Goal: Task Accomplishment & Management: Manage account settings

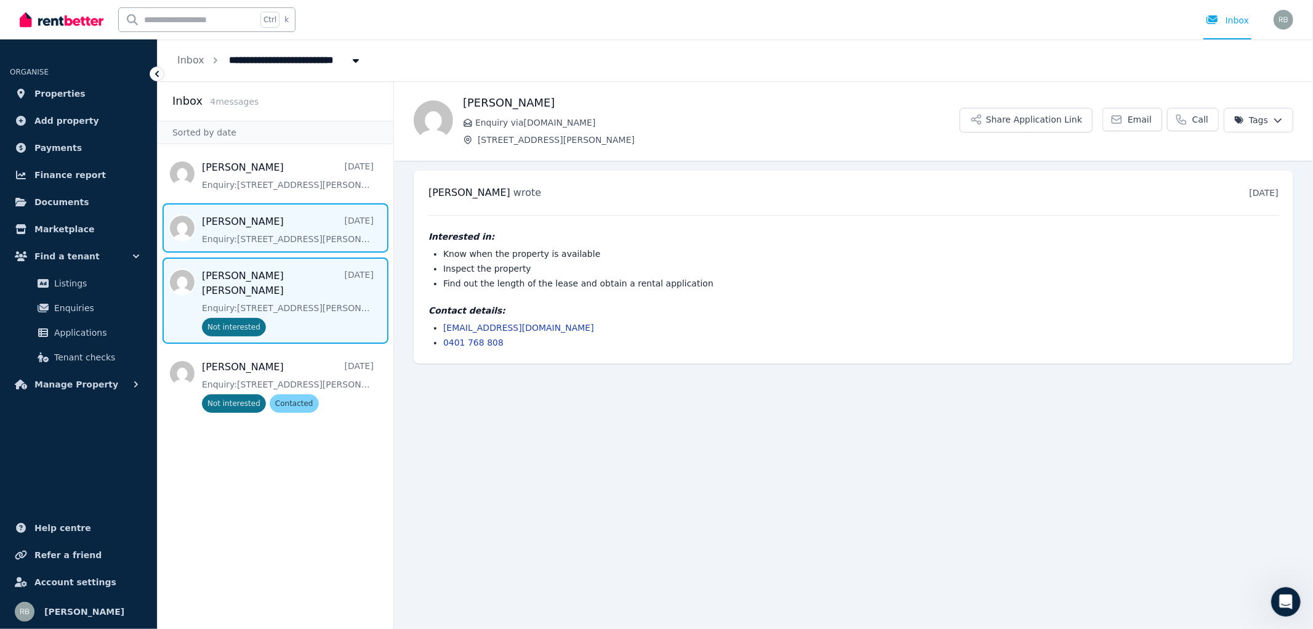
click at [271, 285] on span "Message list" at bounding box center [276, 300] width 236 height 86
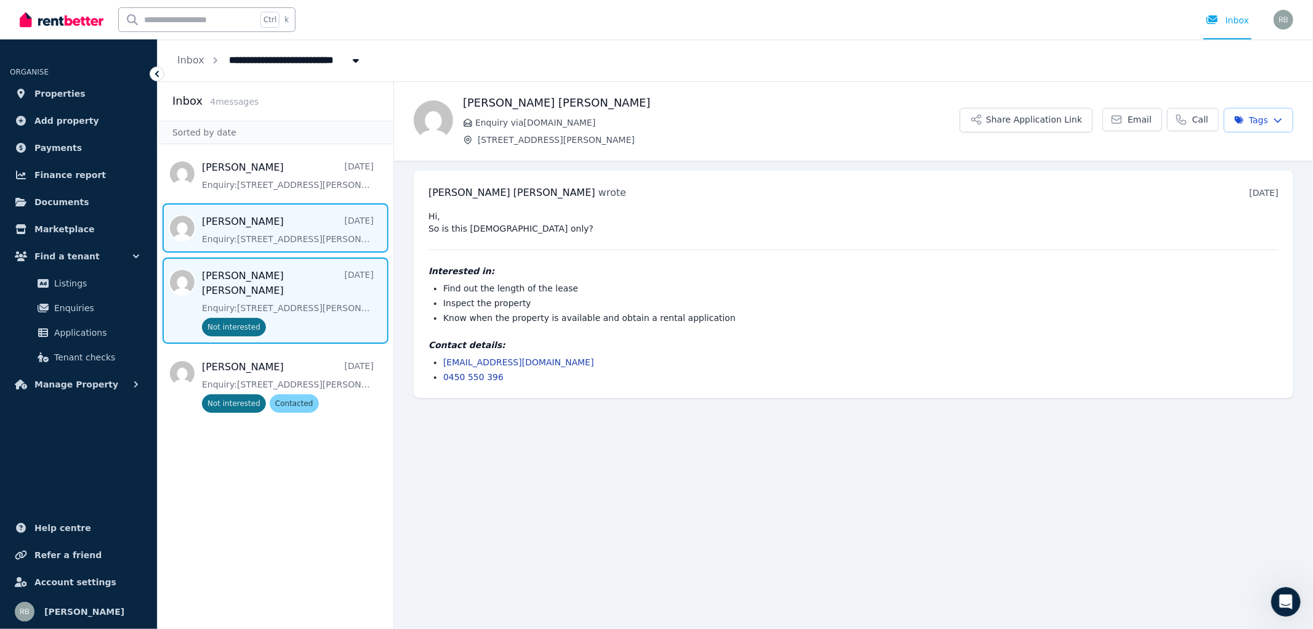
click at [270, 229] on span "Message list" at bounding box center [276, 227] width 236 height 49
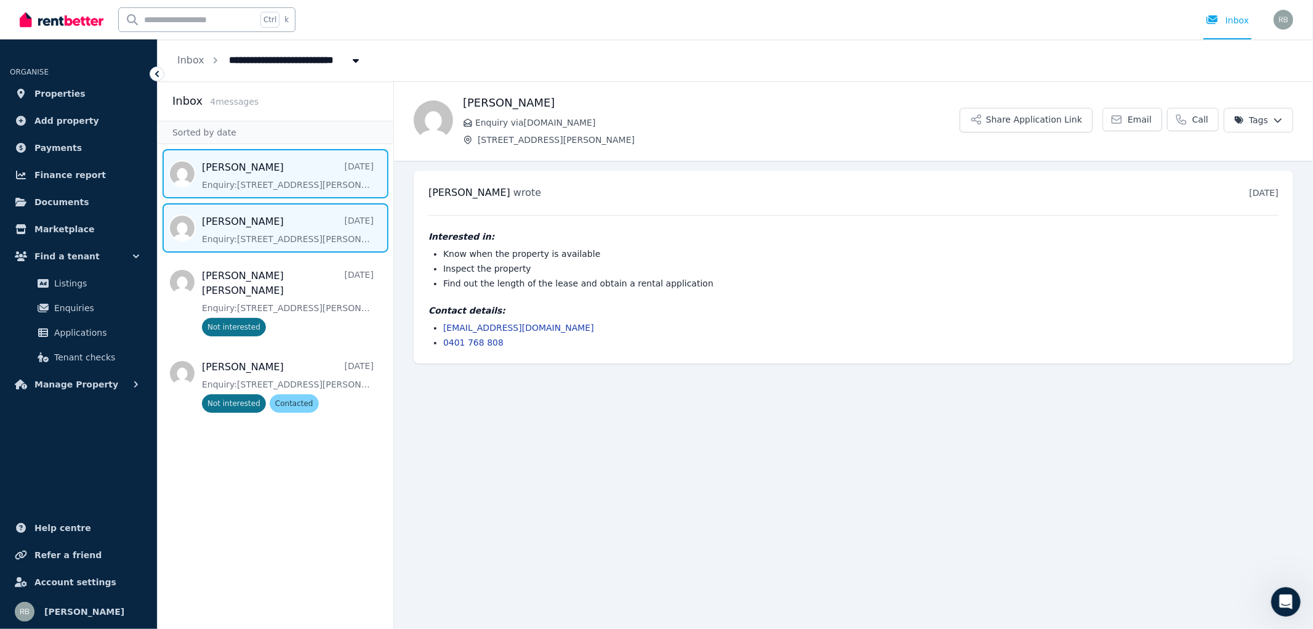
click at [237, 168] on span "Message list" at bounding box center [276, 173] width 236 height 49
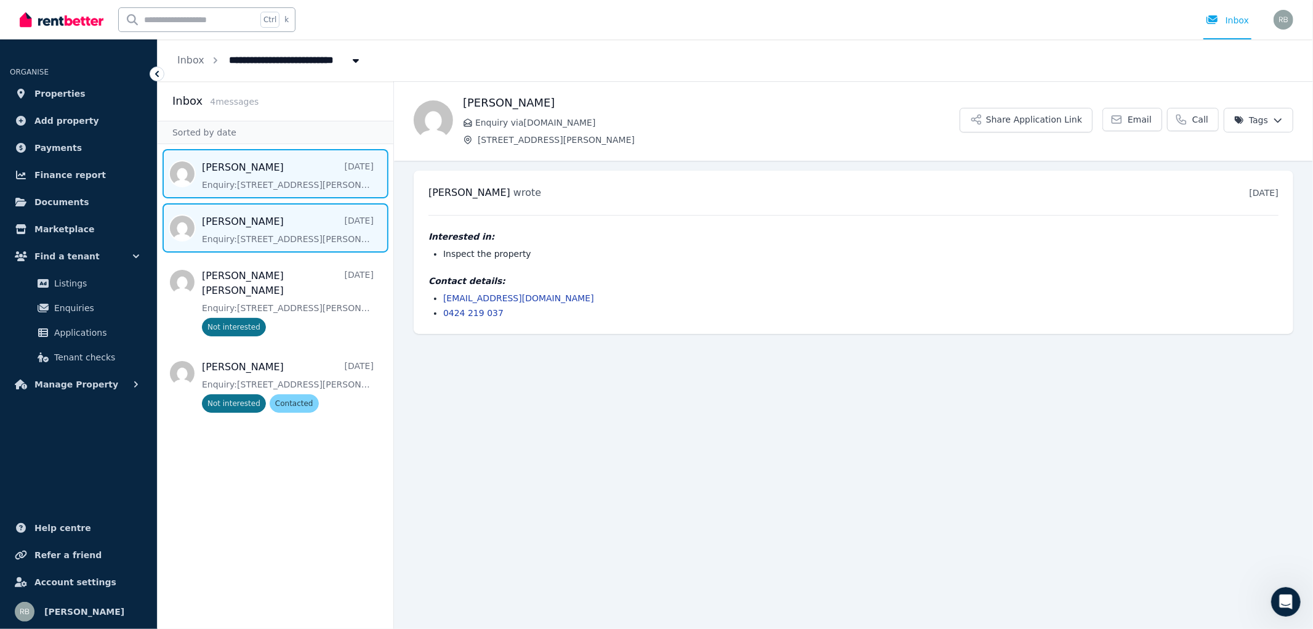
click at [257, 236] on span "Message list" at bounding box center [276, 227] width 236 height 49
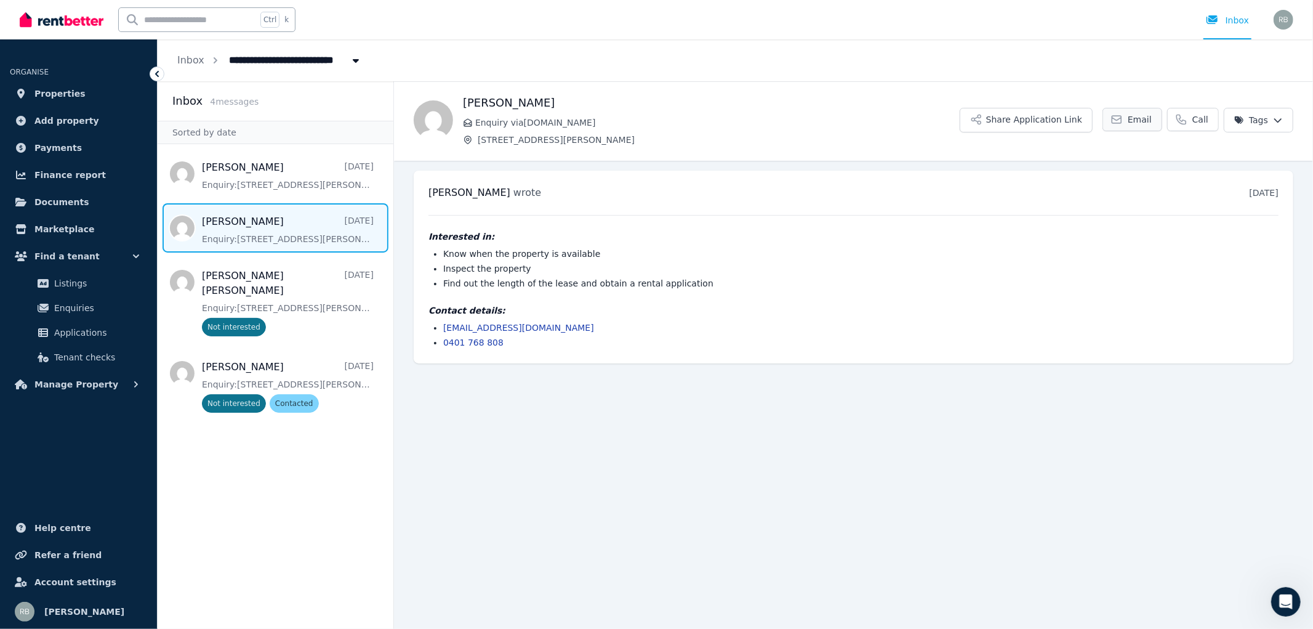
click at [1133, 125] on link "Email" at bounding box center [1133, 119] width 60 height 23
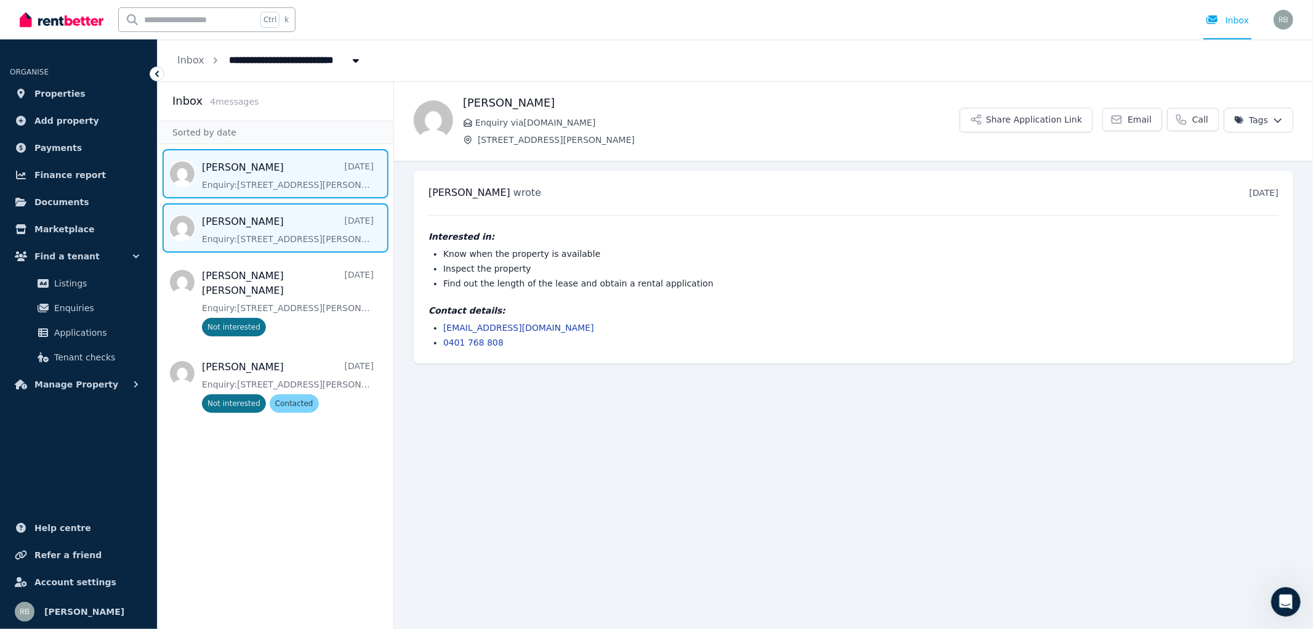
click at [263, 170] on span "Message list" at bounding box center [276, 173] width 236 height 49
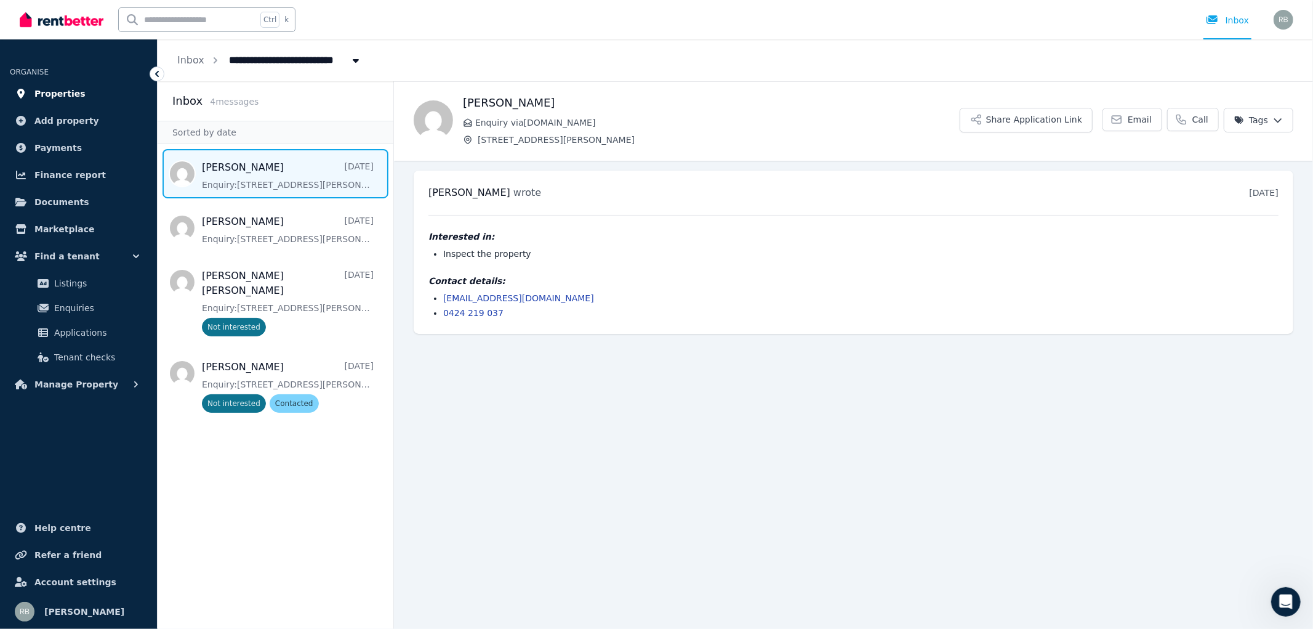
click at [55, 97] on span "Properties" at bounding box center [59, 93] width 51 height 15
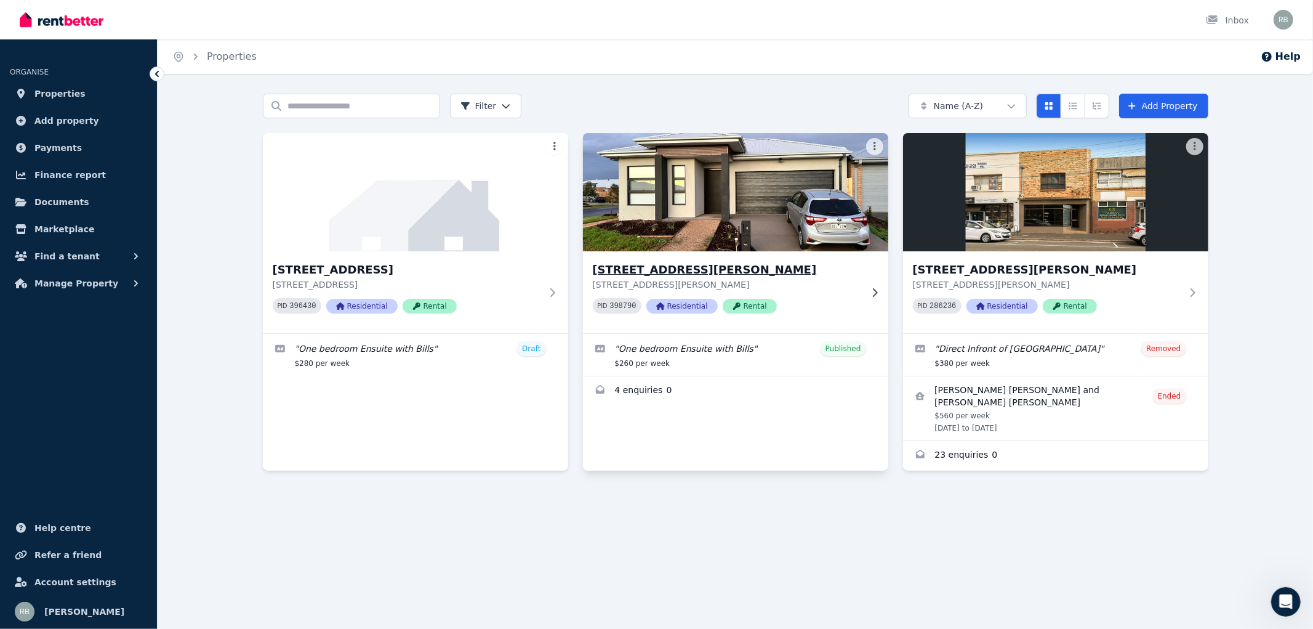
click at [645, 274] on h3 "[STREET_ADDRESS][PERSON_NAME]" at bounding box center [727, 269] width 268 height 17
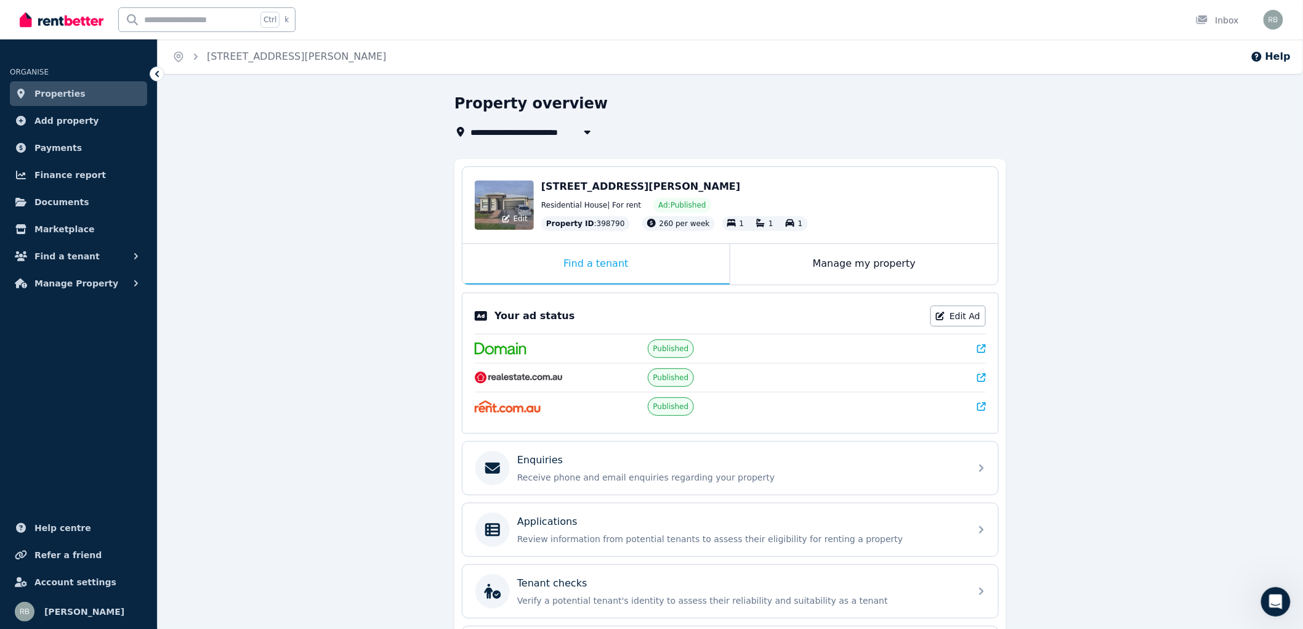
click at [508, 195] on div "Edit" at bounding box center [504, 204] width 59 height 49
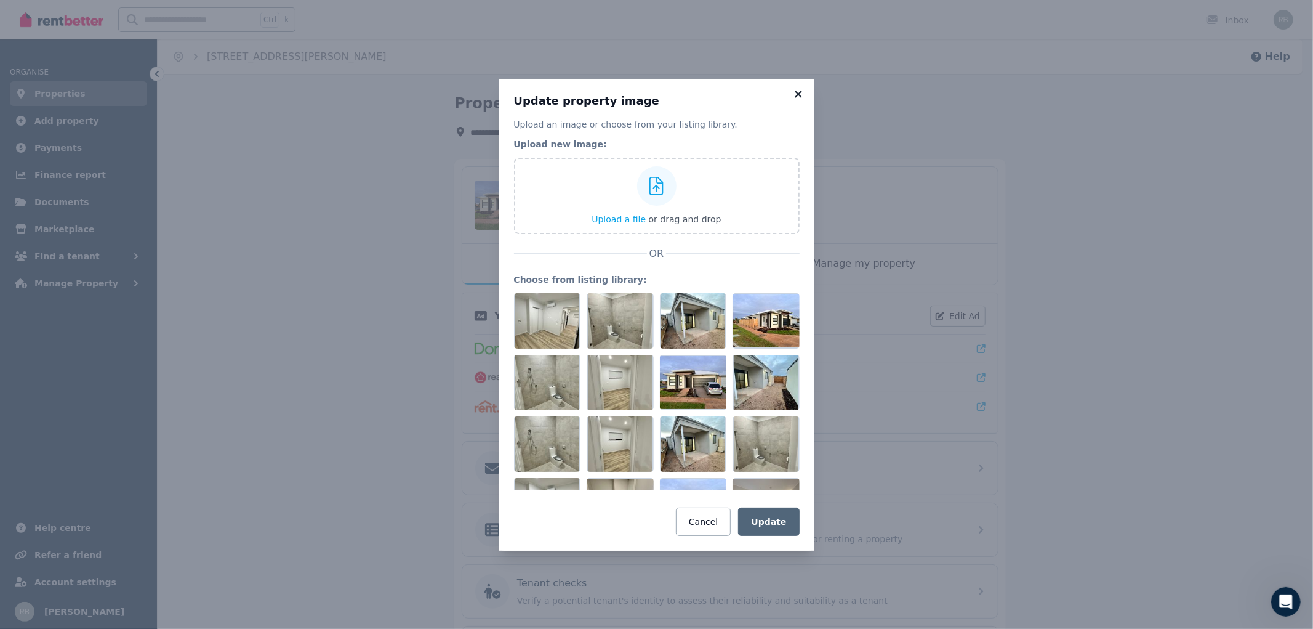
click at [796, 93] on icon at bounding box center [799, 94] width 12 height 11
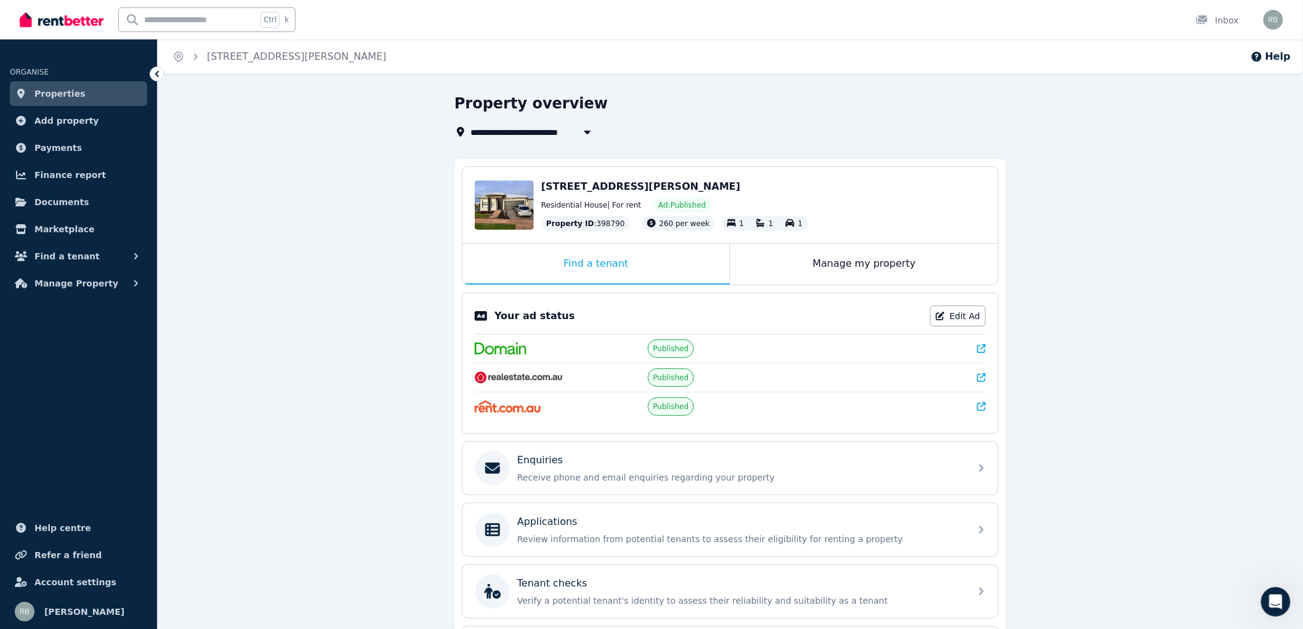
click at [157, 71] on icon at bounding box center [157, 74] width 4 height 6
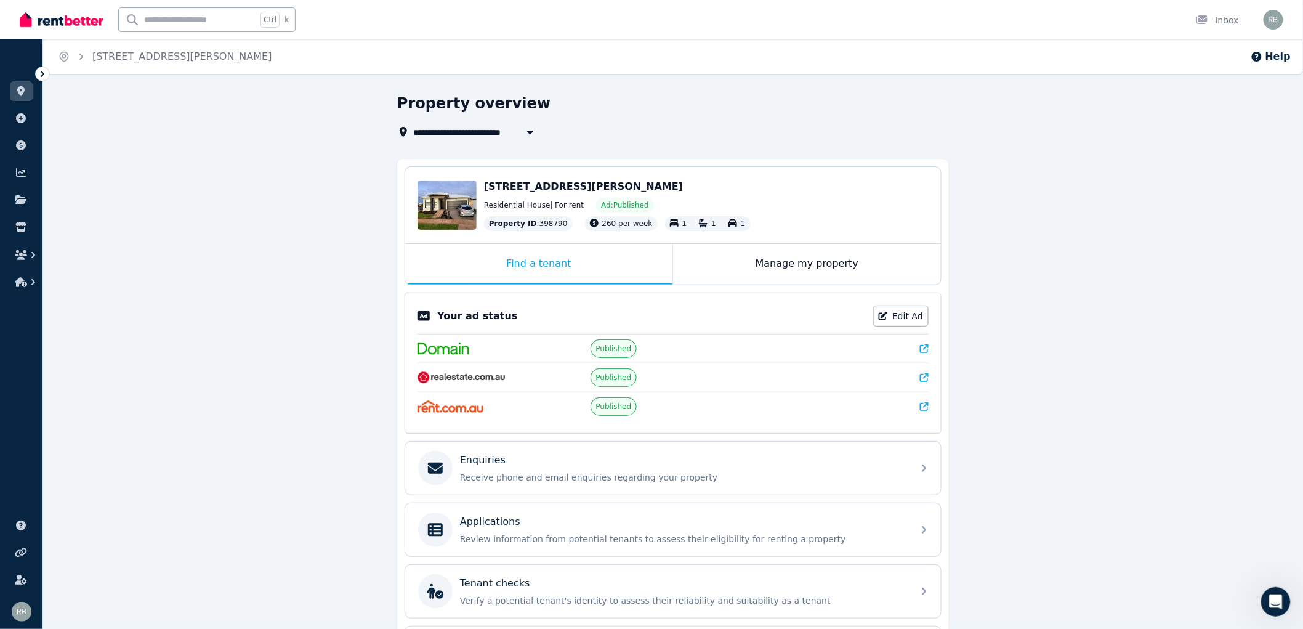
click at [40, 72] on icon at bounding box center [42, 74] width 12 height 12
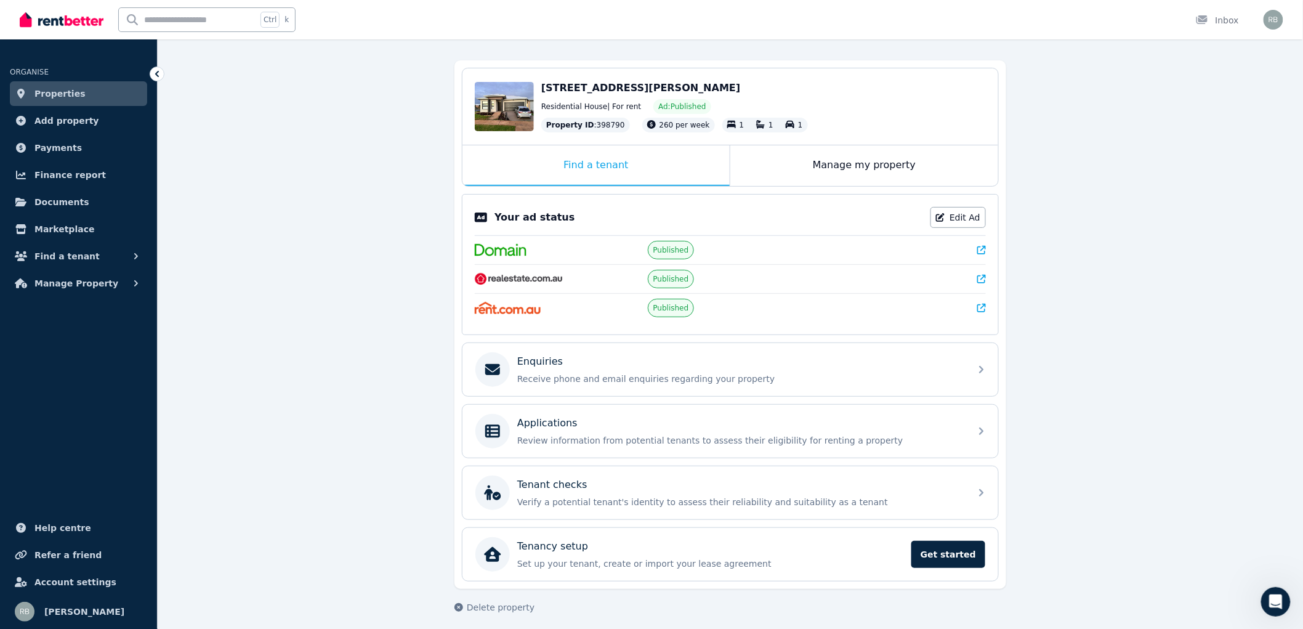
scroll to position [107, 0]
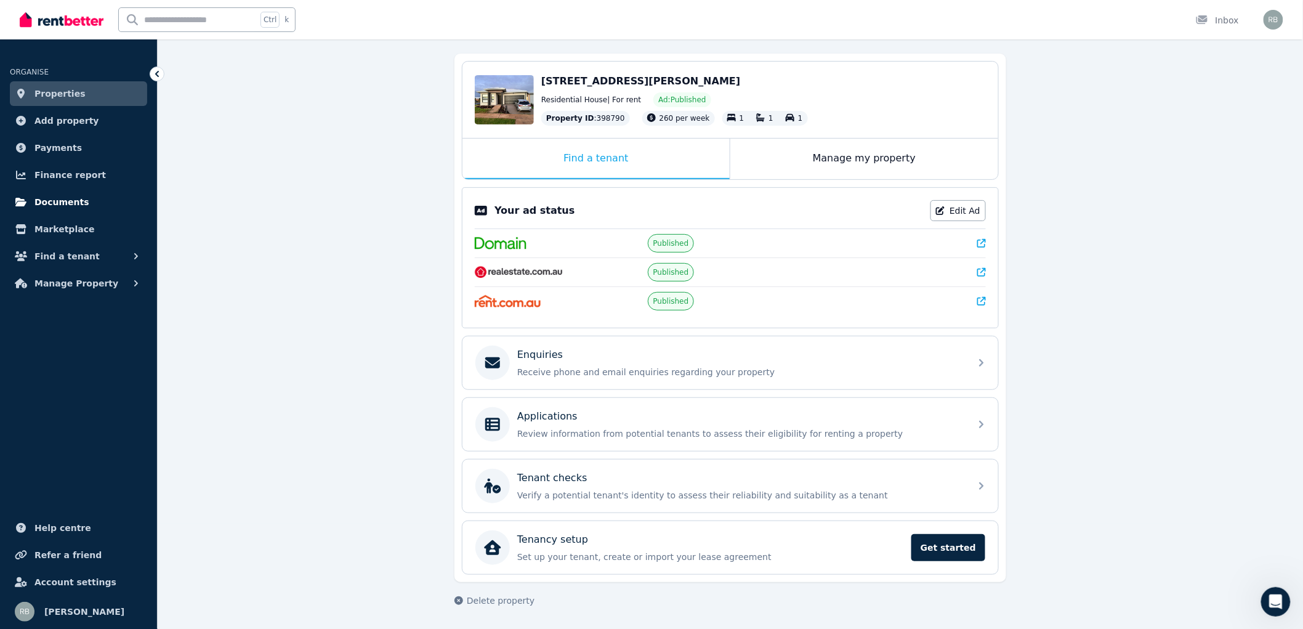
click at [71, 207] on span "Documents" at bounding box center [61, 202] width 55 height 15
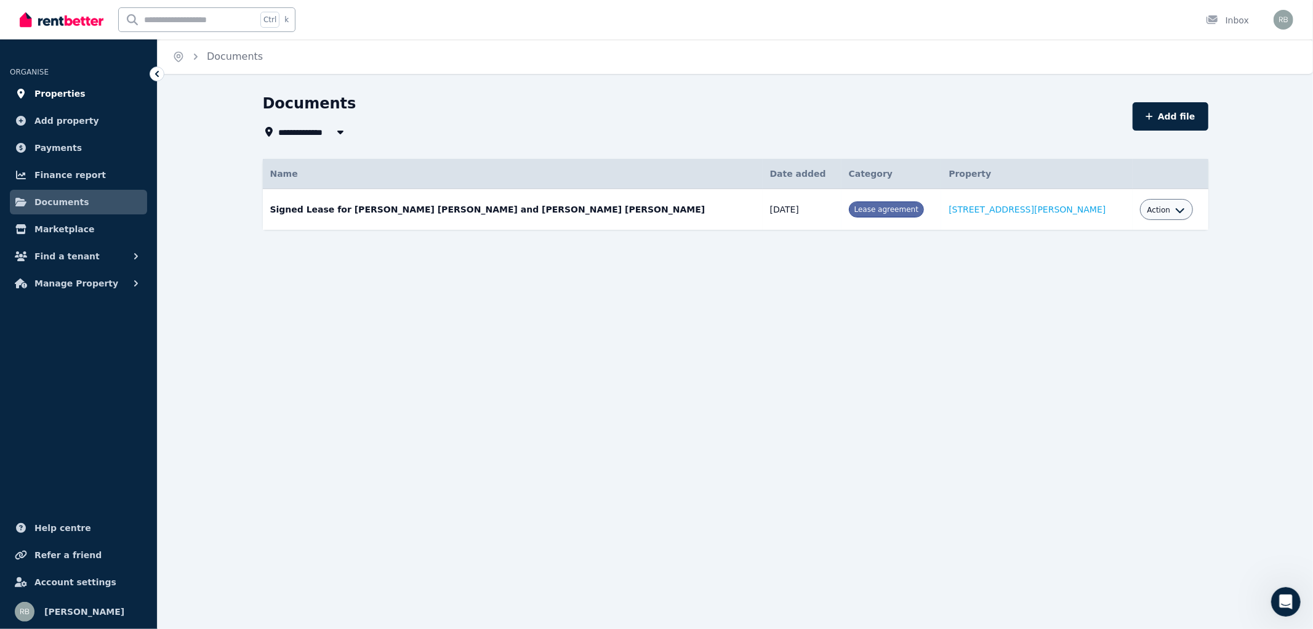
click at [49, 91] on span "Properties" at bounding box center [59, 93] width 51 height 15
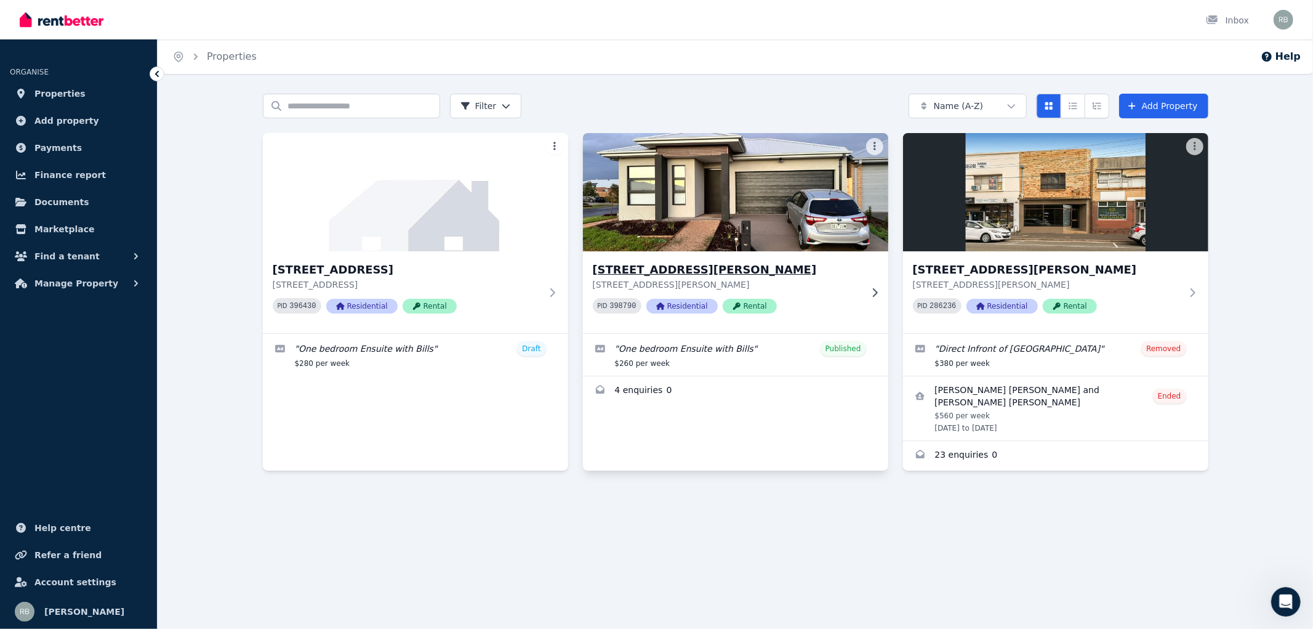
click at [865, 283] on div "[STREET_ADDRESS][PERSON_NAME] [STREET_ADDRESS][PERSON_NAME] PID 398790 Resident…" at bounding box center [735, 292] width 305 height 82
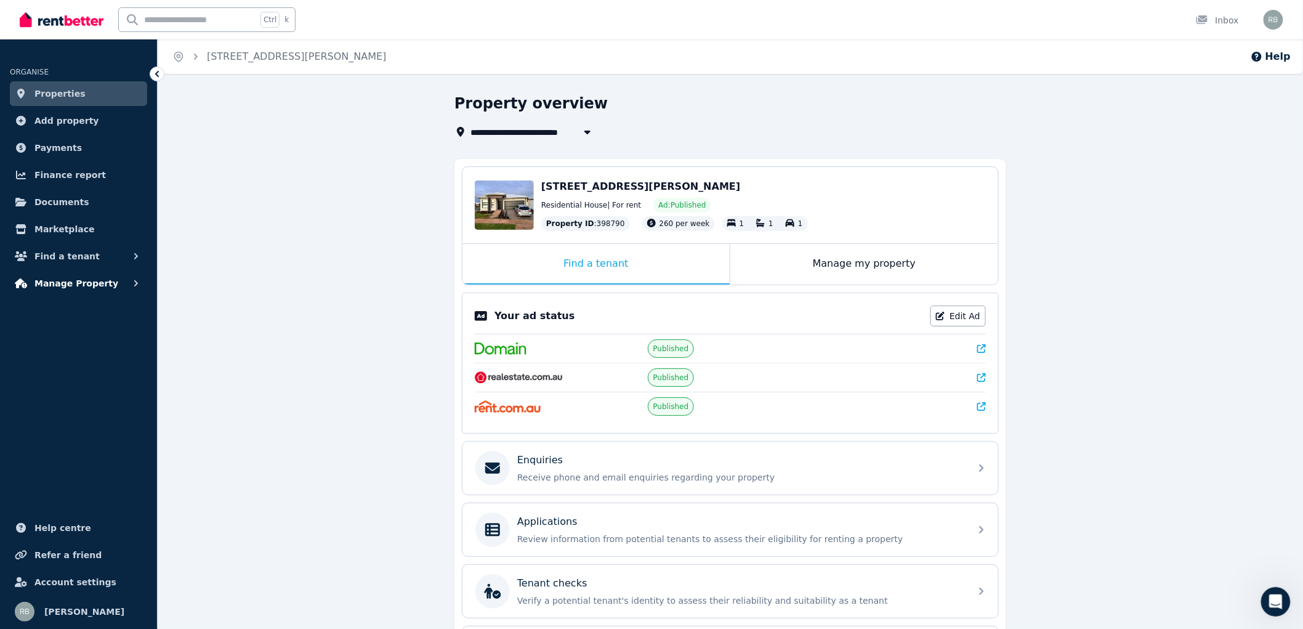
click at [132, 285] on icon "button" at bounding box center [136, 283] width 12 height 12
